Goal: Task Accomplishment & Management: Manage account settings

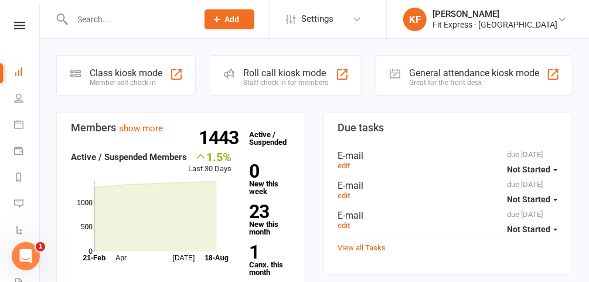
click at [17, 24] on icon at bounding box center [19, 26] width 11 height 8
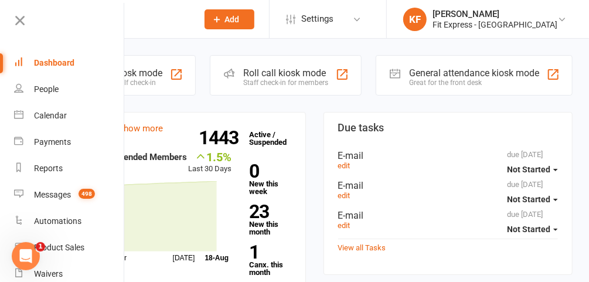
scroll to position [94, 0]
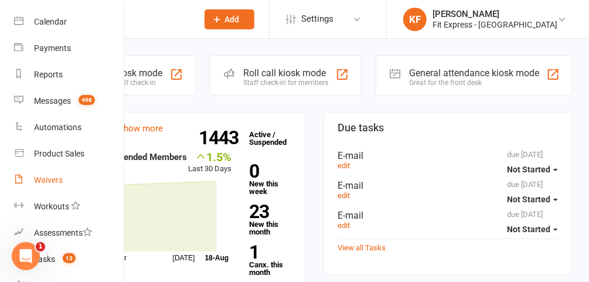
click at [52, 186] on link "Waivers" at bounding box center [69, 180] width 111 height 26
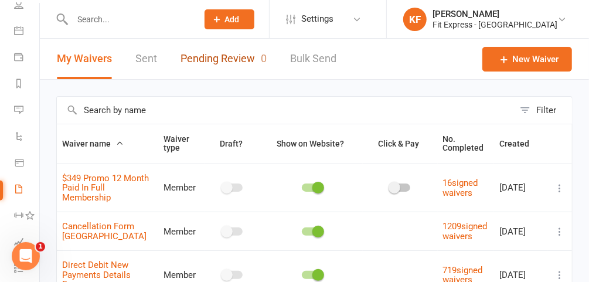
click at [218, 66] on link "Pending Review 0" at bounding box center [223, 59] width 86 height 40
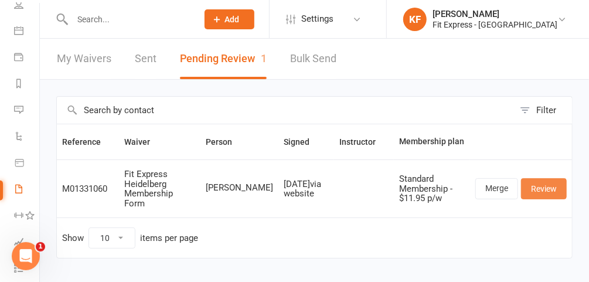
click at [535, 178] on link "Review" at bounding box center [544, 188] width 46 height 21
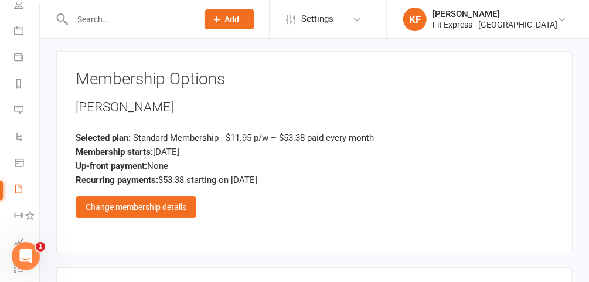
scroll to position [1380, 0]
click at [149, 196] on div "Change membership details" at bounding box center [136, 206] width 121 height 21
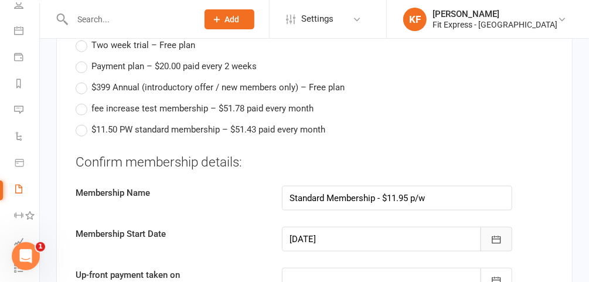
click at [492, 234] on icon "button" at bounding box center [496, 240] width 12 height 12
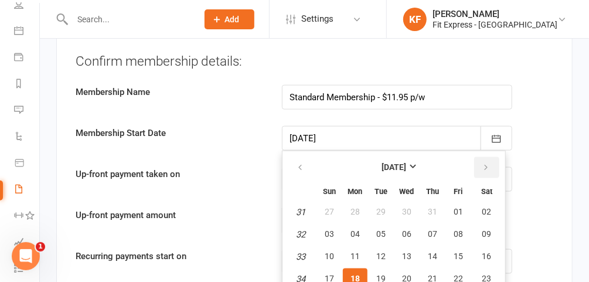
click at [487, 157] on button "button" at bounding box center [486, 167] width 25 height 21
click at [354, 207] on span "01" at bounding box center [354, 211] width 9 height 9
type input "[DATE]"
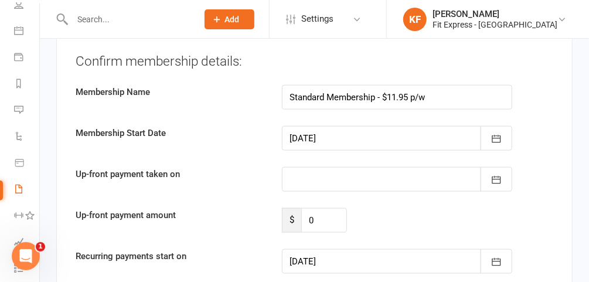
type input "[DATE]"
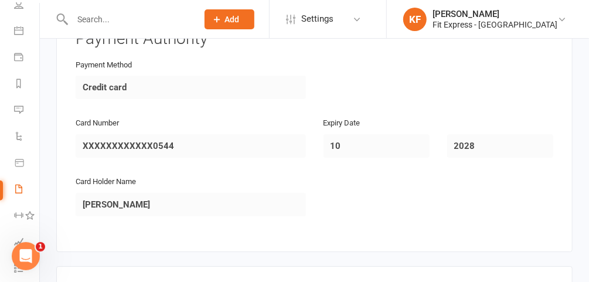
scroll to position [1788, 0]
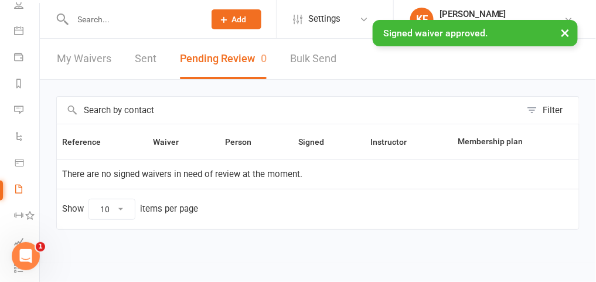
click at [156, 20] on div "× Signed waiver approved." at bounding box center [290, 20] width 581 height 0
click at [117, 16] on input "text" at bounding box center [132, 19] width 127 height 16
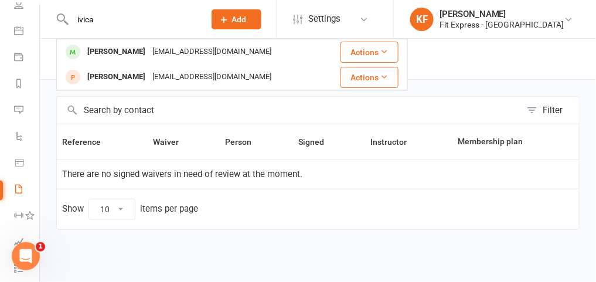
type input "ivica"
click at [124, 45] on div "[PERSON_NAME]" at bounding box center [116, 51] width 65 height 17
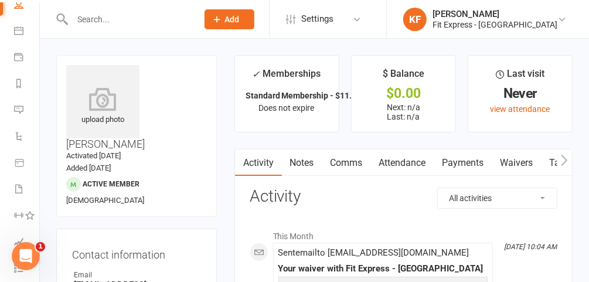
click at [462, 163] on link "Payments" at bounding box center [463, 162] width 58 height 27
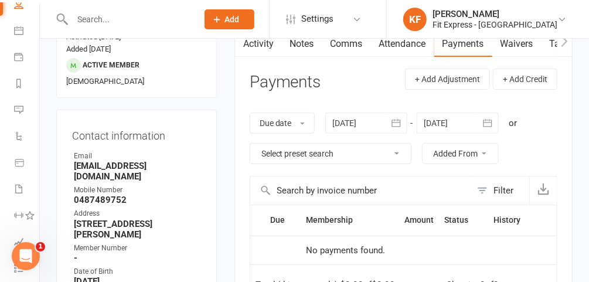
click at [448, 120] on div at bounding box center [458, 122] width 82 height 21
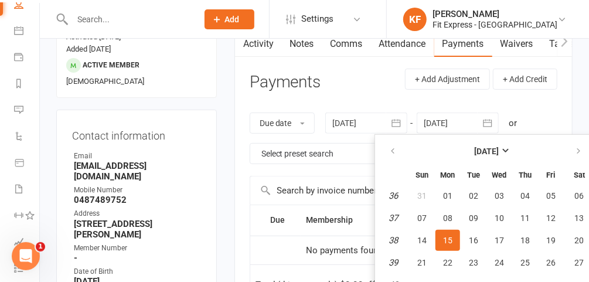
scroll to position [159, 0]
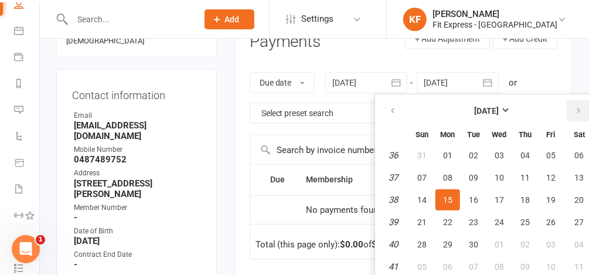
click at [577, 107] on icon "button" at bounding box center [578, 110] width 8 height 9
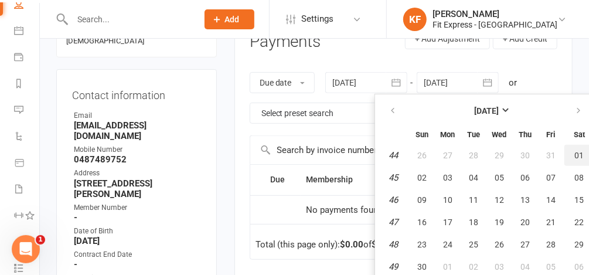
click at [577, 152] on span "01" at bounding box center [579, 155] width 9 height 9
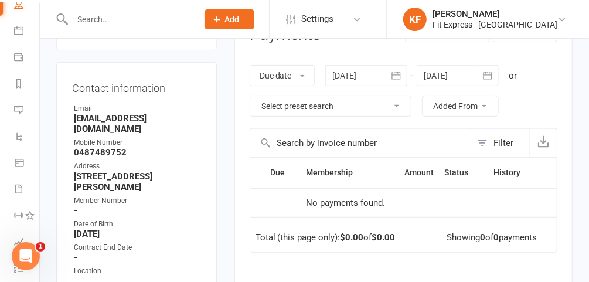
scroll to position [0, 0]
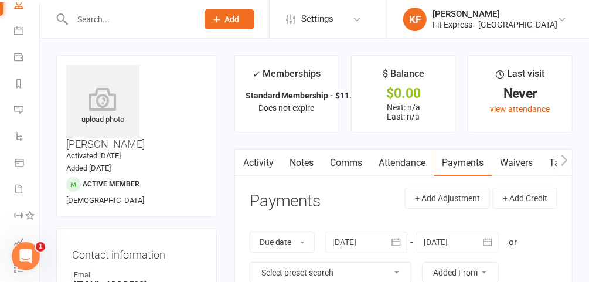
click at [103, 87] on icon at bounding box center [102, 98] width 73 height 23
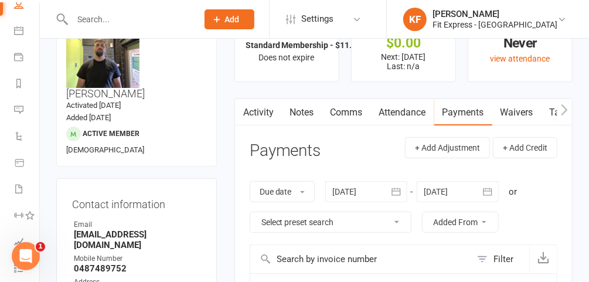
click at [447, 195] on div at bounding box center [458, 191] width 82 height 21
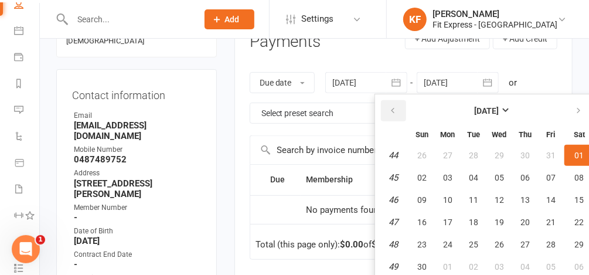
click at [394, 110] on icon "button" at bounding box center [392, 110] width 8 height 9
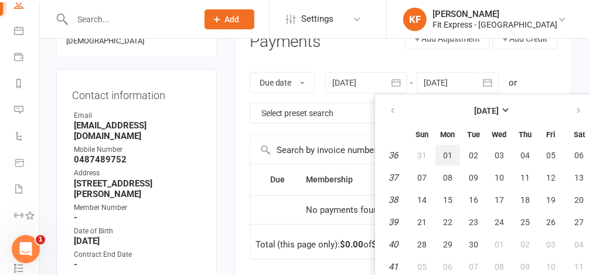
click at [447, 154] on span "01" at bounding box center [447, 155] width 9 height 9
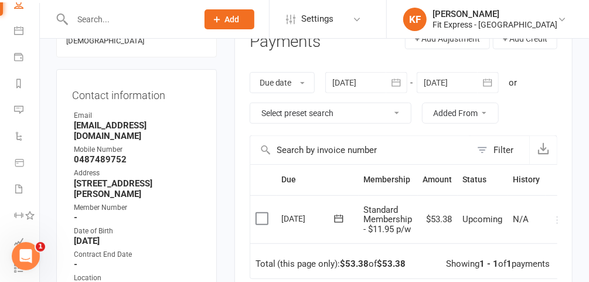
click at [461, 87] on div at bounding box center [458, 82] width 82 height 21
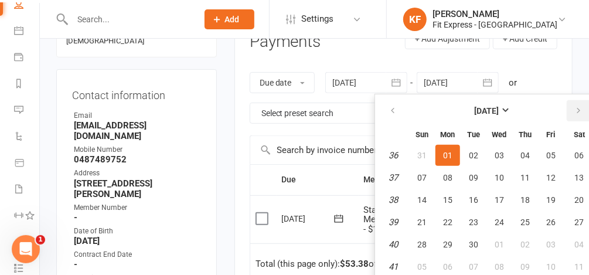
click at [576, 108] on icon "button" at bounding box center [578, 110] width 8 height 9
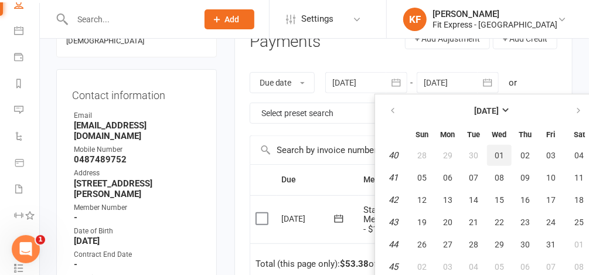
click at [501, 155] on span "01" at bounding box center [499, 155] width 9 height 9
type input "[DATE]"
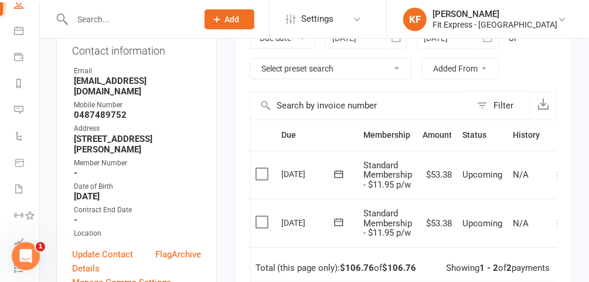
scroll to position [0, 11]
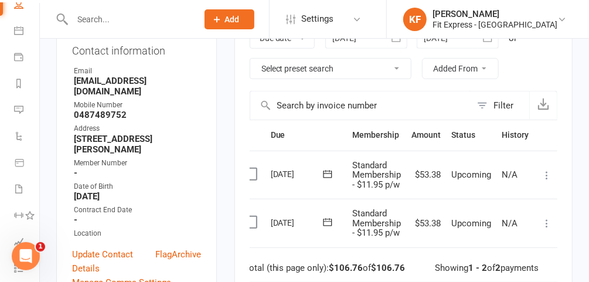
click at [545, 222] on icon at bounding box center [547, 223] width 12 height 12
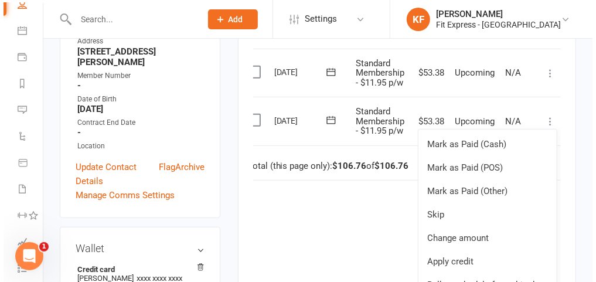
scroll to position [298, 0]
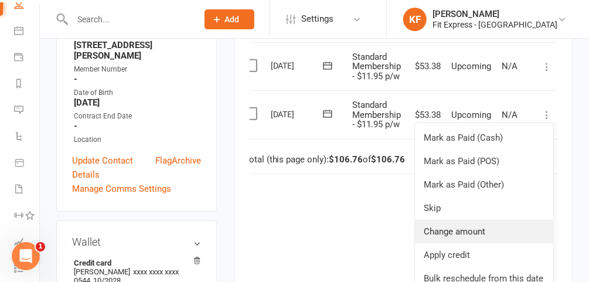
click at [462, 226] on link "Change amount" at bounding box center [484, 231] width 138 height 23
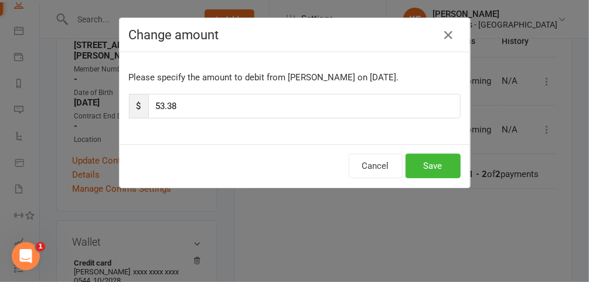
scroll to position [0, 7]
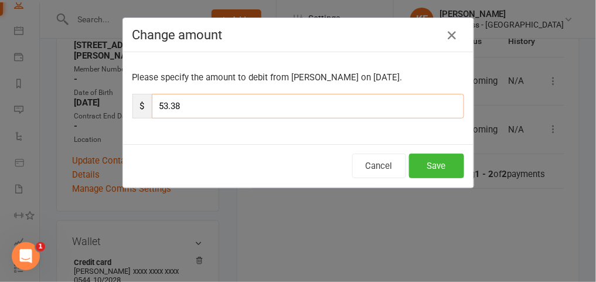
click at [224, 105] on input "53.38" at bounding box center [308, 106] width 312 height 25
type input "5"
type input "26.69"
click at [428, 160] on button "Save" at bounding box center [436, 166] width 55 height 25
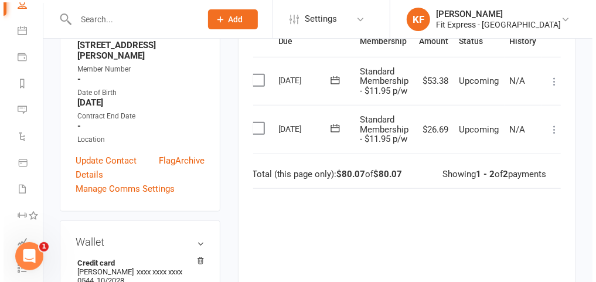
scroll to position [0, 11]
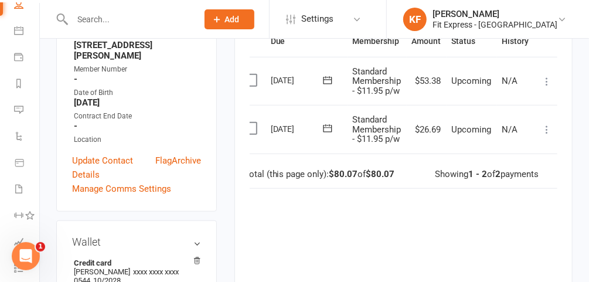
click at [546, 77] on icon at bounding box center [547, 82] width 12 height 12
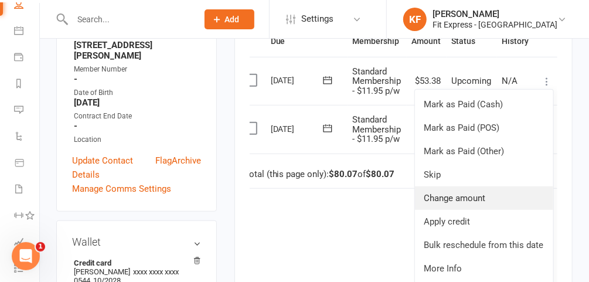
click at [466, 191] on link "Change amount" at bounding box center [484, 197] width 138 height 23
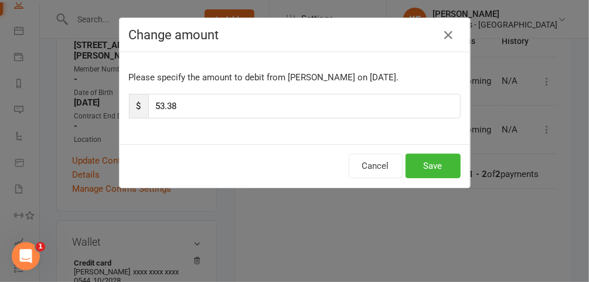
scroll to position [0, 7]
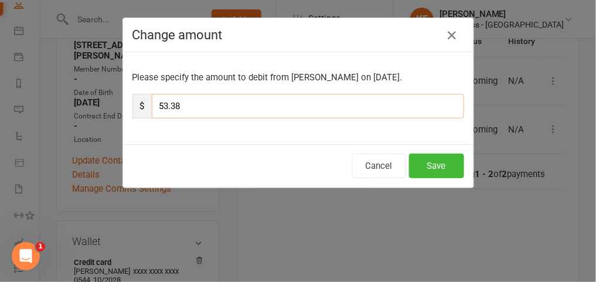
click at [255, 103] on input "53.38" at bounding box center [308, 106] width 312 height 25
type input "5"
type input "26.69"
click at [433, 160] on button "Save" at bounding box center [436, 166] width 55 height 25
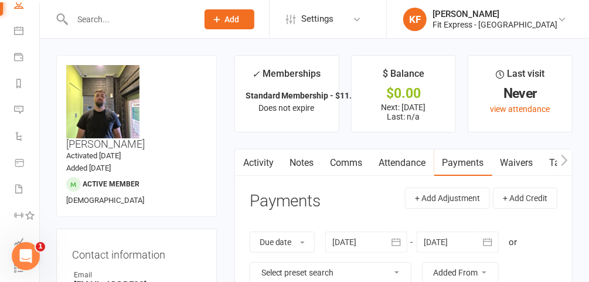
scroll to position [0, 0]
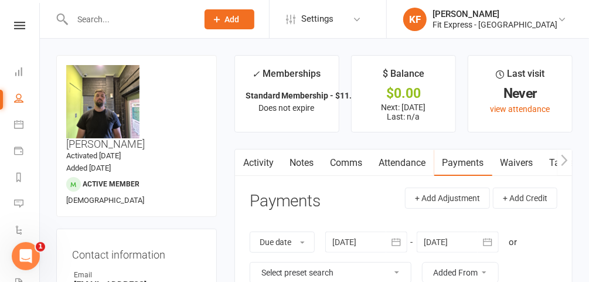
click at [19, 26] on icon at bounding box center [19, 26] width 11 height 8
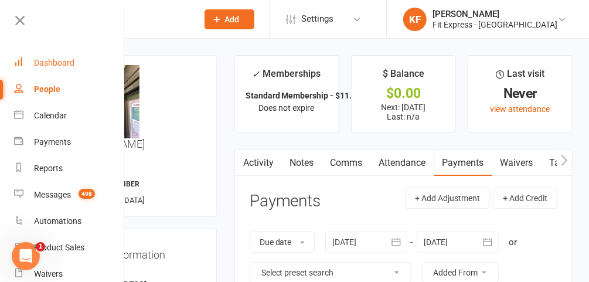
click at [62, 59] on div "Dashboard" at bounding box center [54, 62] width 40 height 9
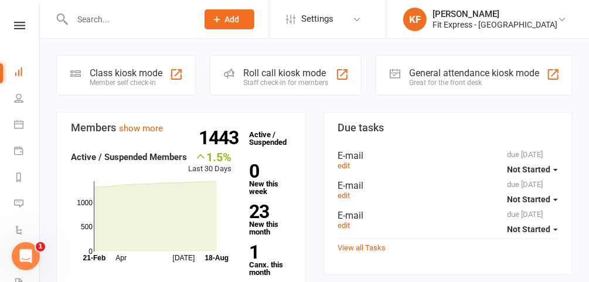
click at [561, 19] on icon at bounding box center [561, 19] width 9 height 9
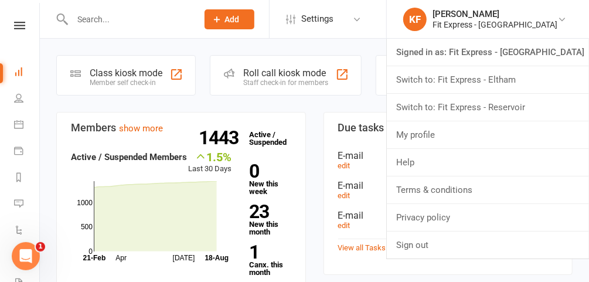
click at [497, 114] on link "Switch to: Fit Express - Reservoir" at bounding box center [488, 107] width 202 height 27
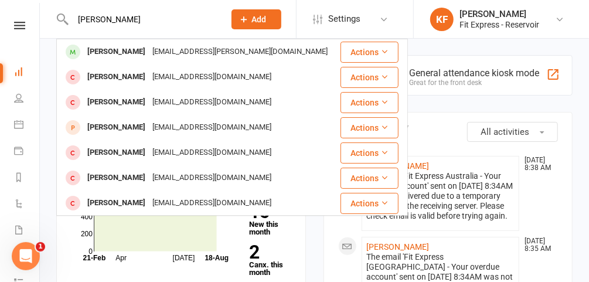
type input "mark reid"
click at [149, 53] on div "mark.j.reid@gmail.com" at bounding box center [240, 51] width 182 height 17
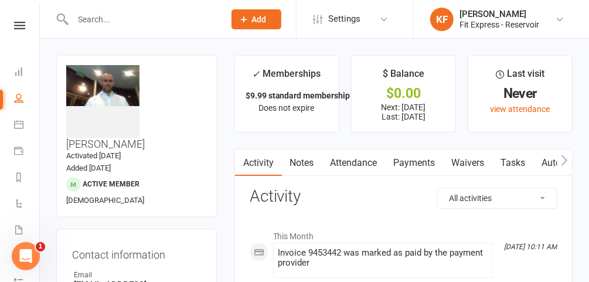
click at [459, 159] on link "Waivers" at bounding box center [468, 162] width 49 height 27
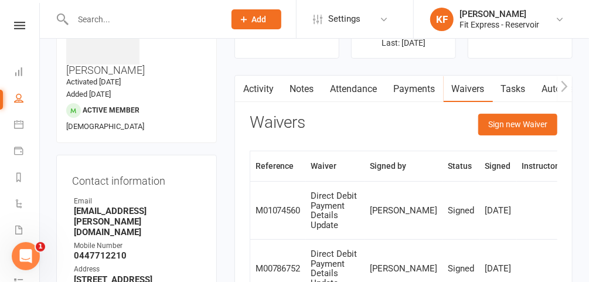
scroll to position [73, 0]
click at [411, 87] on link "Payments" at bounding box center [415, 89] width 58 height 27
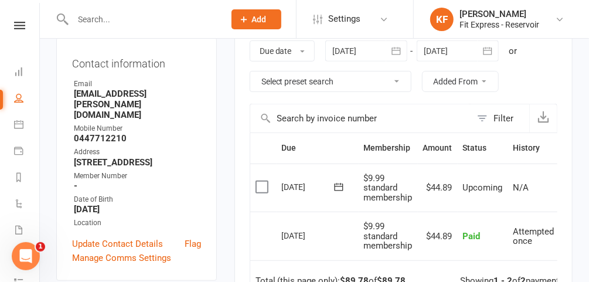
scroll to position [154, 0]
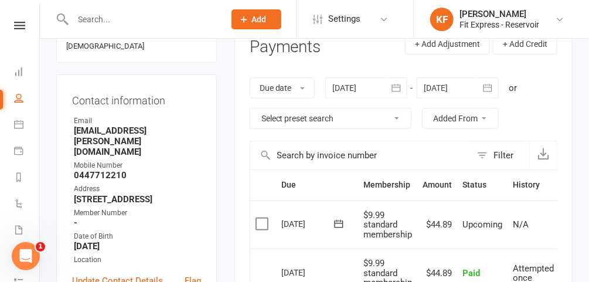
click at [367, 90] on div at bounding box center [366, 87] width 82 height 21
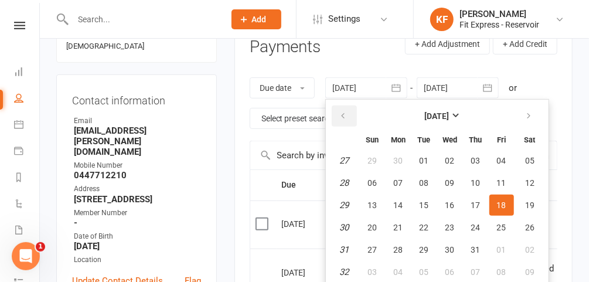
click at [346, 111] on icon "button" at bounding box center [343, 115] width 8 height 9
click at [418, 156] on button "01" at bounding box center [424, 160] width 25 height 21
type input "01 Apr 2025"
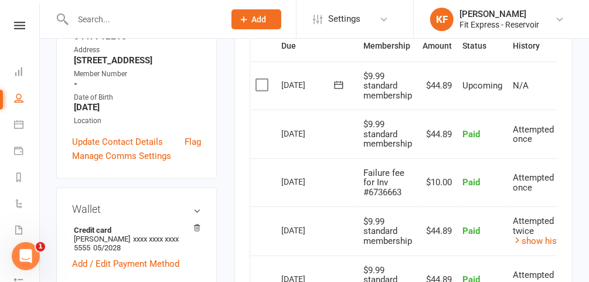
scroll to position [292, 0]
